Goal: Find specific page/section: Find specific page/section

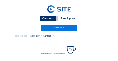
click at [44, 20] on div "Camera's" at bounding box center [48, 18] width 17 height 5
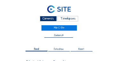
click at [48, 18] on div "Camera's" at bounding box center [48, 18] width 17 height 5
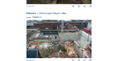
scroll to position [102, 0]
